Goal: Navigation & Orientation: Find specific page/section

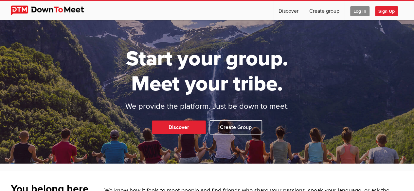
click at [356, 12] on span "Log In" at bounding box center [359, 11] width 19 height 10
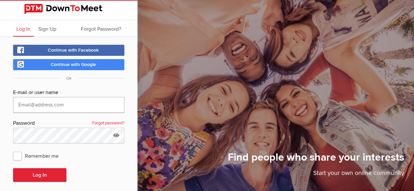
click at [95, 106] on input "text" at bounding box center [68, 105] width 111 height 16
click at [96, 102] on input "text" at bounding box center [68, 105] width 111 height 16
type input "[EMAIL_ADDRESS][DOMAIN_NAME]"
click at [13, 168] on button "Log In" at bounding box center [39, 175] width 53 height 14
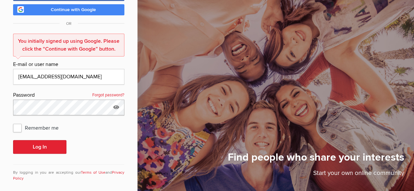
scroll to position [60, 0]
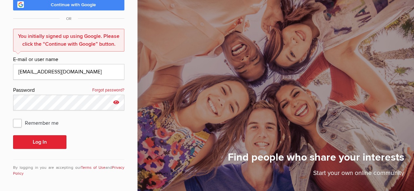
click at [117, 101] on icon at bounding box center [116, 102] width 10 height 15
click at [87, 99] on input "Spongebob64" at bounding box center [68, 103] width 111 height 16
type input "Spongebob64!"
click at [13, 135] on button "Log In" at bounding box center [39, 142] width 53 height 14
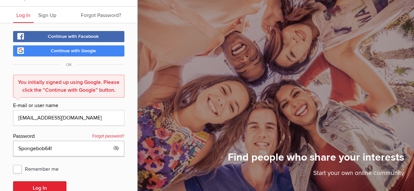
scroll to position [13, 0]
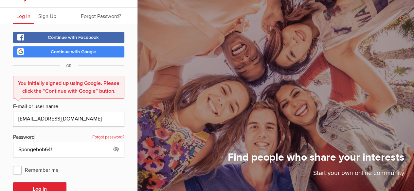
click at [74, 47] on link "Continue with Google" at bounding box center [68, 51] width 111 height 11
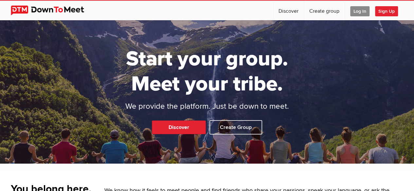
click at [356, 13] on span "Log In" at bounding box center [359, 11] width 19 height 10
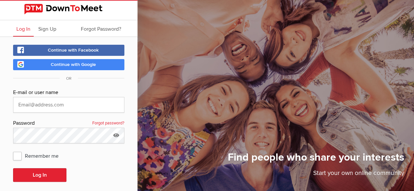
click at [92, 61] on link "Continue with Google" at bounding box center [68, 64] width 111 height 11
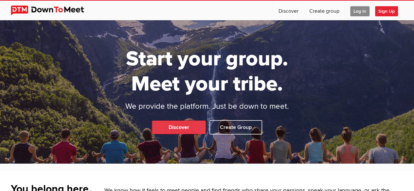
click at [175, 121] on link "Discover" at bounding box center [179, 128] width 54 height 14
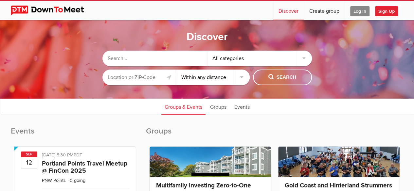
click at [180, 75] on select "Within 10 miles Within 25 miles Within 50 miles Within 100 miles Within any dis…" at bounding box center [213, 78] width 74 height 16
select select "10"
click at [176, 70] on select "Within 10 miles Within 25 miles Within 50 miles Within 100 miles Within any dis…" at bounding box center [213, 78] width 74 height 16
click at [145, 75] on input "text" at bounding box center [139, 78] width 74 height 16
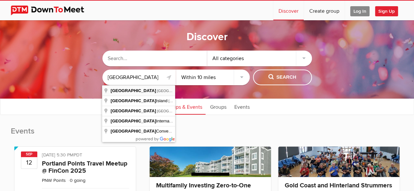
type input "[GEOGRAPHIC_DATA], [GEOGRAPHIC_DATA], [GEOGRAPHIC_DATA]"
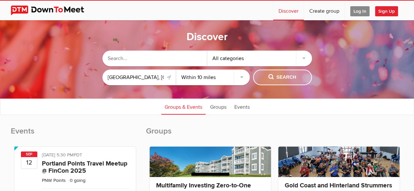
click at [261, 78] on button "Search" at bounding box center [282, 78] width 59 height 16
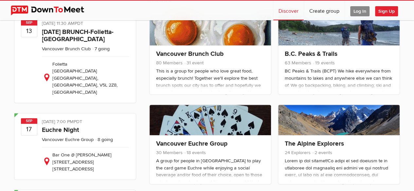
scroll to position [132, 0]
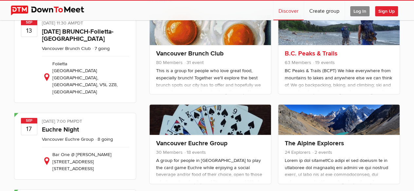
click at [294, 58] on link "B.C. Peaks & Trails" at bounding box center [311, 54] width 53 height 8
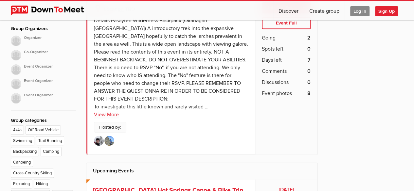
scroll to position [317, 0]
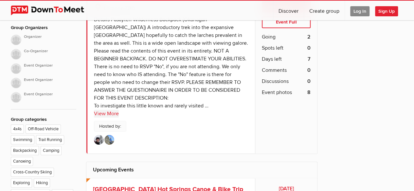
click at [111, 113] on link "View More" at bounding box center [106, 114] width 25 height 8
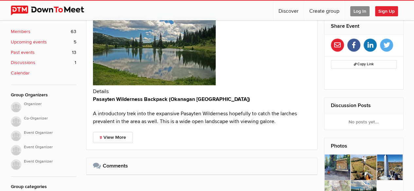
scroll to position [249, 0]
click at [124, 137] on link "View More" at bounding box center [113, 137] width 40 height 11
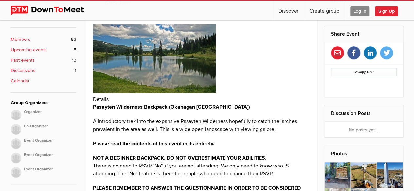
scroll to position [246, 0]
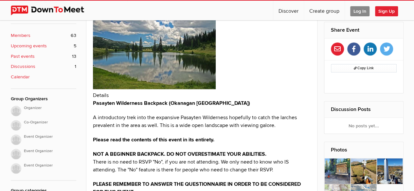
click at [29, 63] on b "Discussions" at bounding box center [23, 66] width 25 height 7
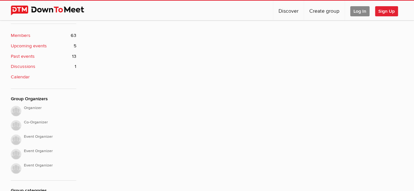
scroll to position [124, 0]
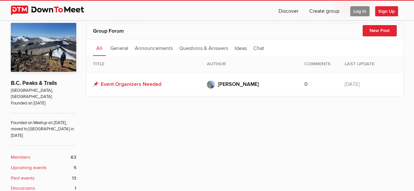
click at [26, 165] on b "Upcoming events" at bounding box center [29, 168] width 36 height 7
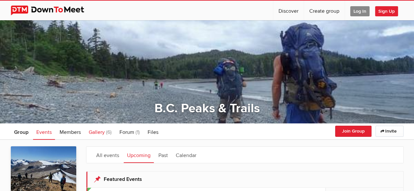
click at [100, 131] on span "Gallery" at bounding box center [97, 132] width 16 height 7
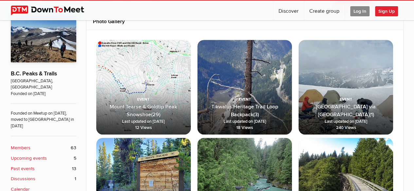
scroll to position [138, 0]
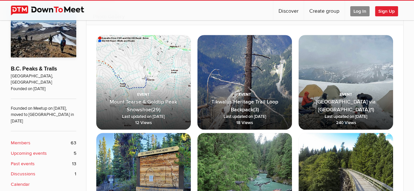
click at [332, 102] on span "[GEOGRAPHIC_DATA] via [GEOGRAPHIC_DATA] (1) Last updated on [DATE] 240 Views" at bounding box center [345, 102] width 95 height 56
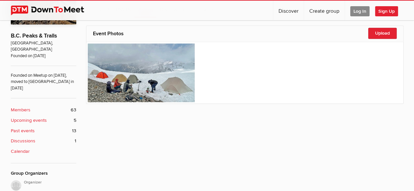
scroll to position [171, 0]
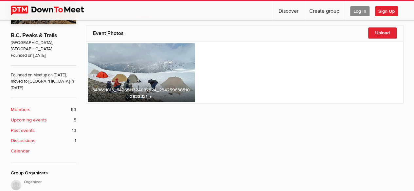
click at [179, 63] on img at bounding box center [141, 72] width 107 height 59
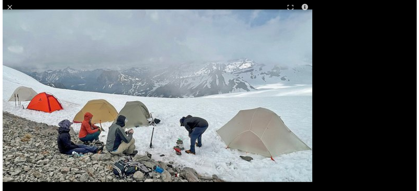
scroll to position [172, 0]
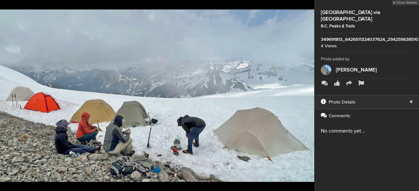
scroll to position [138, 0]
